Goal: Task Accomplishment & Management: Manage account settings

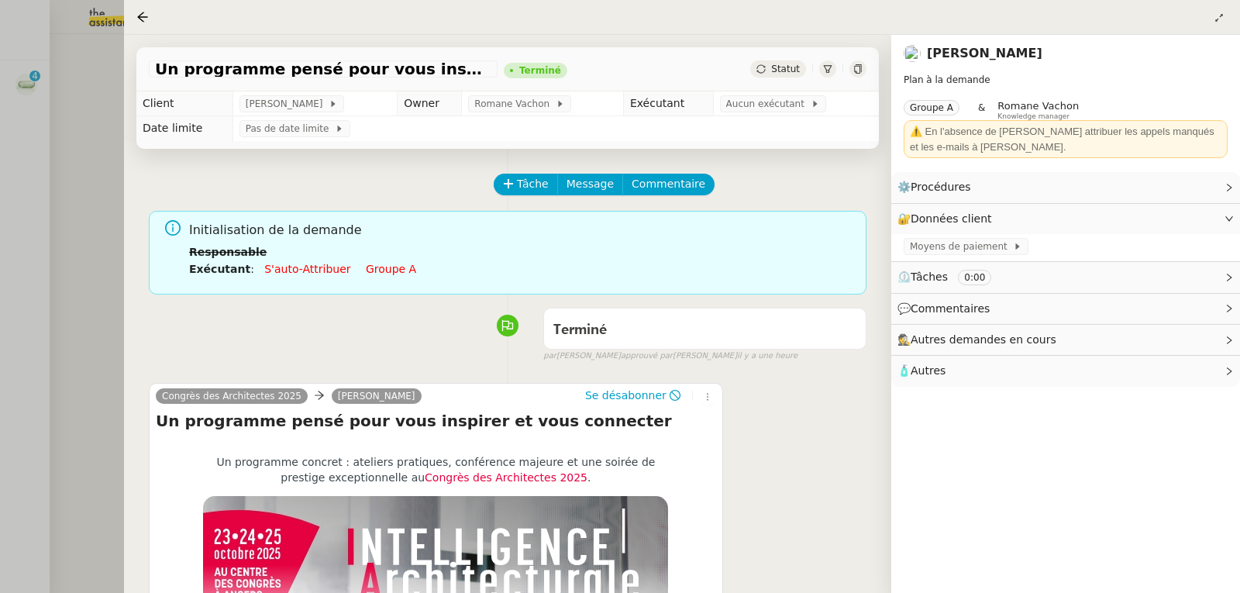
click at [57, 134] on div at bounding box center [620, 296] width 1240 height 593
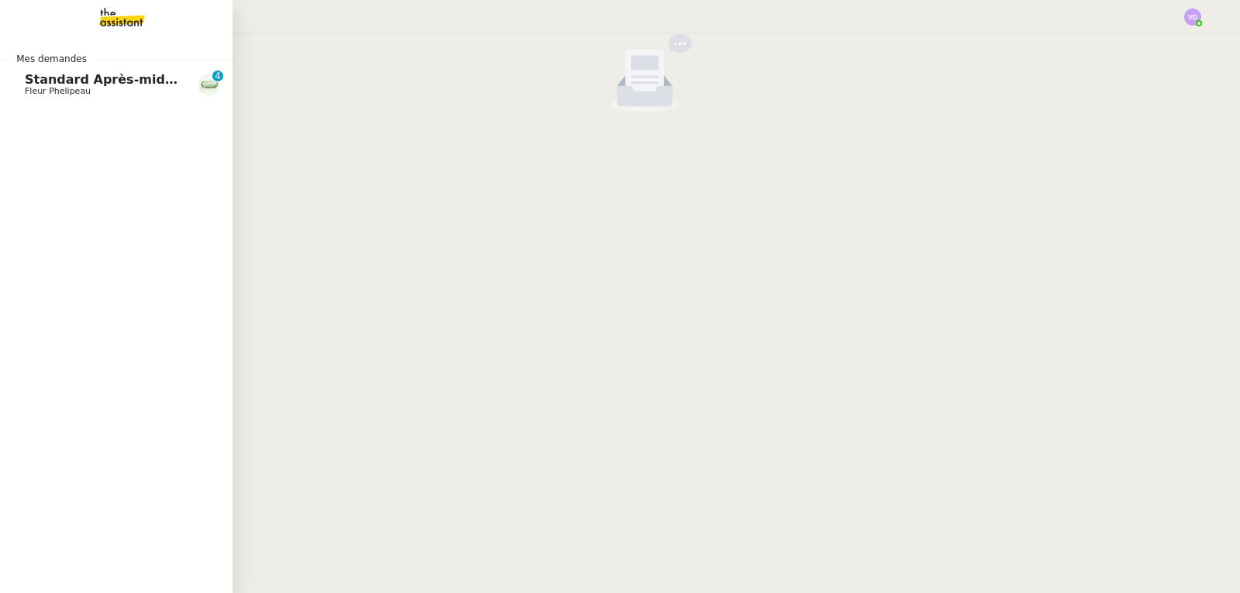
drag, startPoint x: 47, startPoint y: 83, endPoint x: 221, endPoint y: 109, distance: 176.3
click at [47, 83] on span "Standard Après-midi - DLAB" at bounding box center [122, 79] width 195 height 15
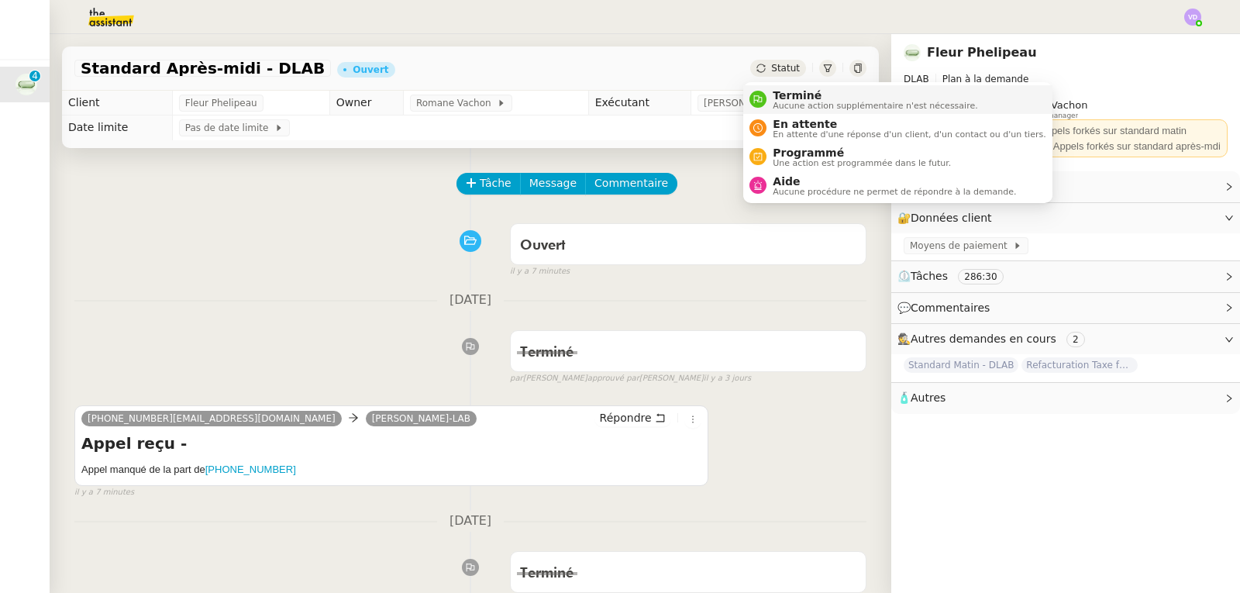
click at [784, 93] on span "Terminé" at bounding box center [875, 95] width 205 height 12
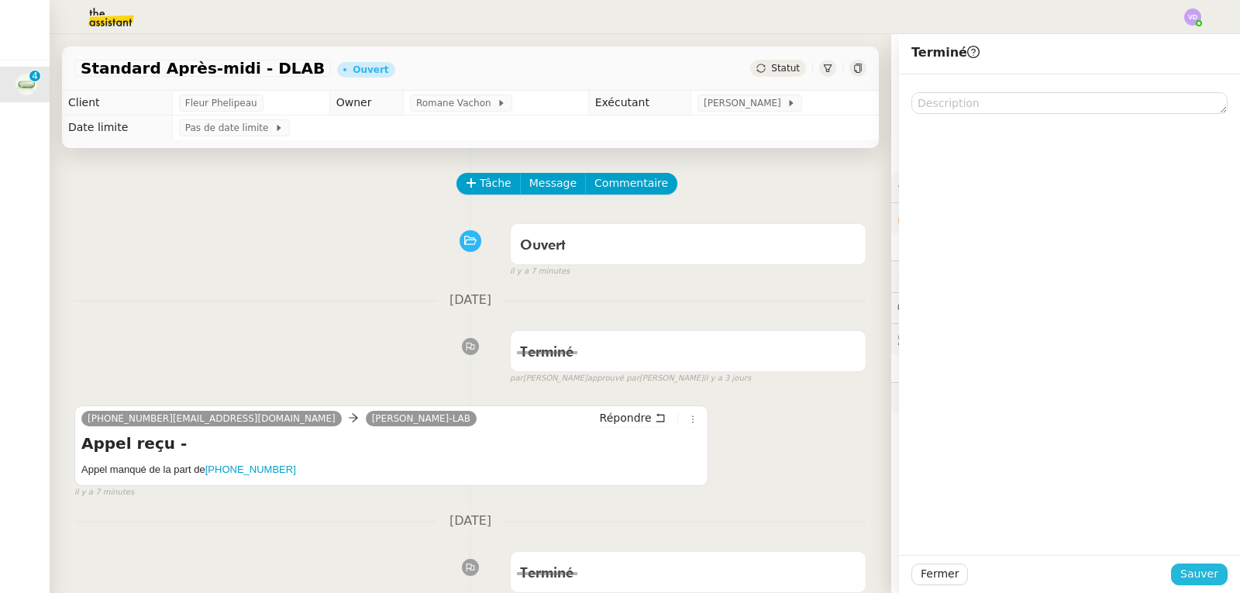
click at [1171, 577] on button "Sauver" at bounding box center [1199, 575] width 57 height 22
